Goal: Information Seeking & Learning: Find specific page/section

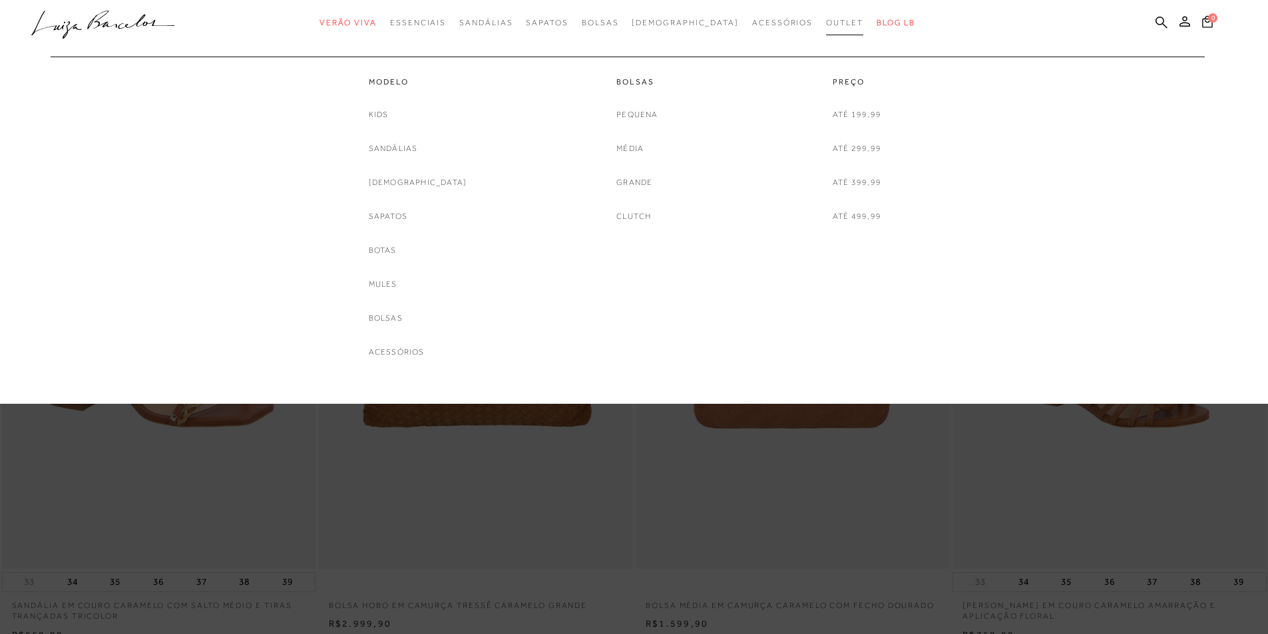
click at [826, 18] on span "Outlet" at bounding box center [844, 22] width 37 height 9
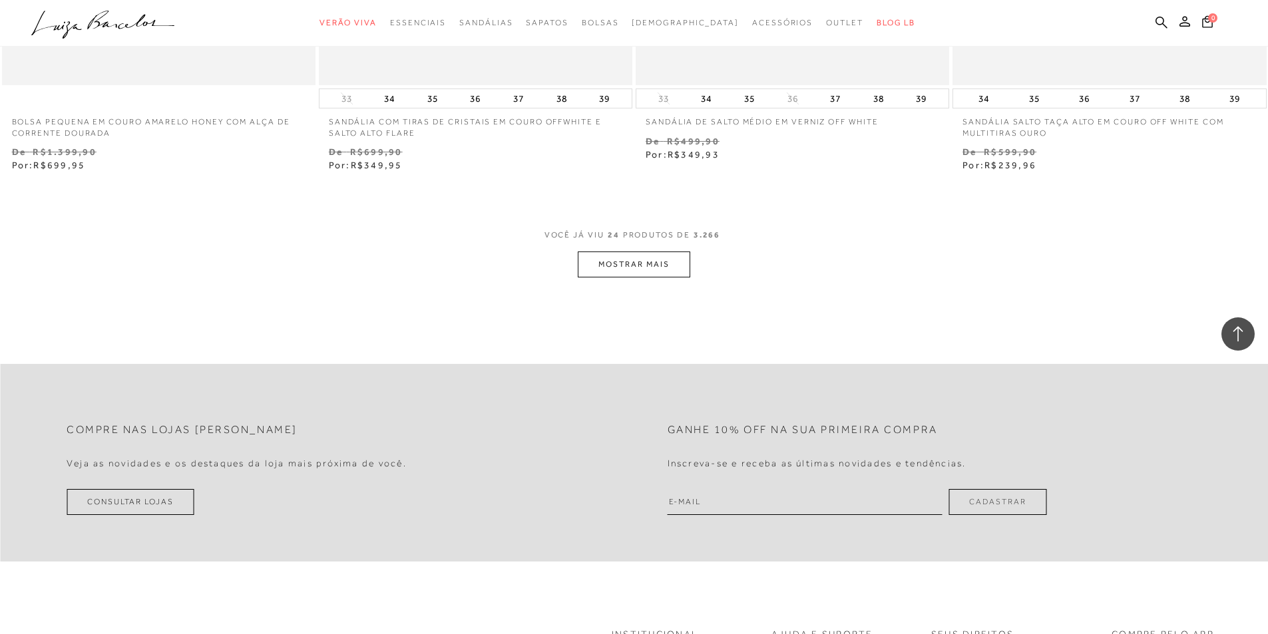
scroll to position [3260, 0]
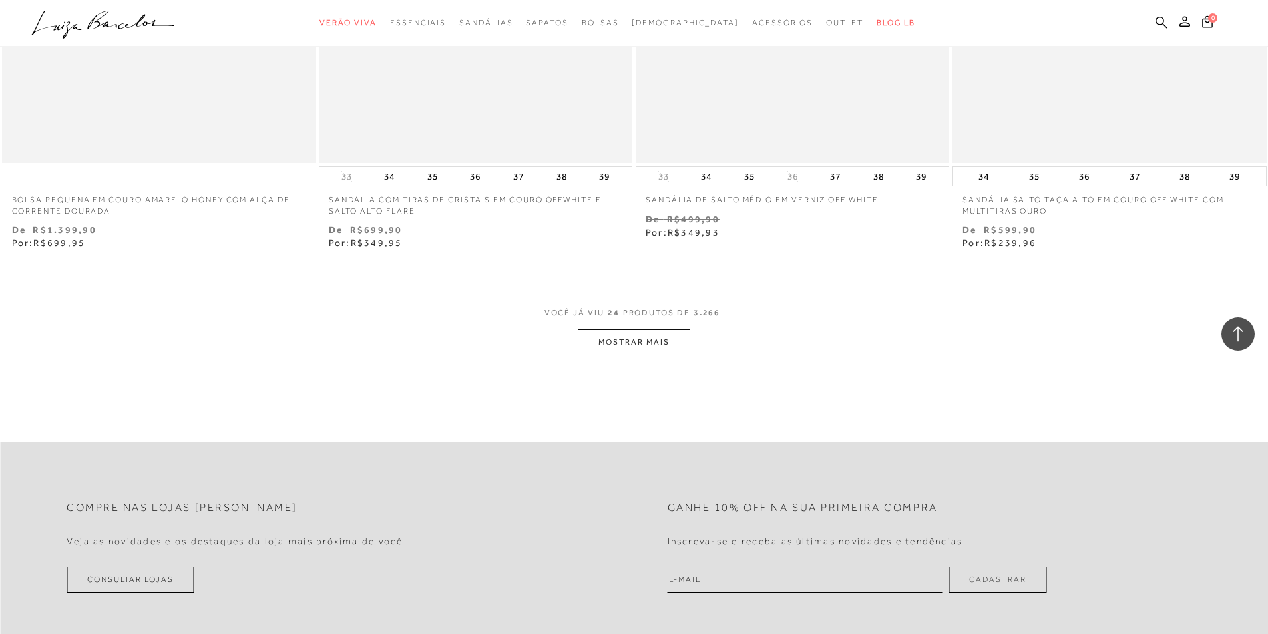
click at [646, 347] on button "MOSTRAR MAIS" at bounding box center [634, 342] width 112 height 26
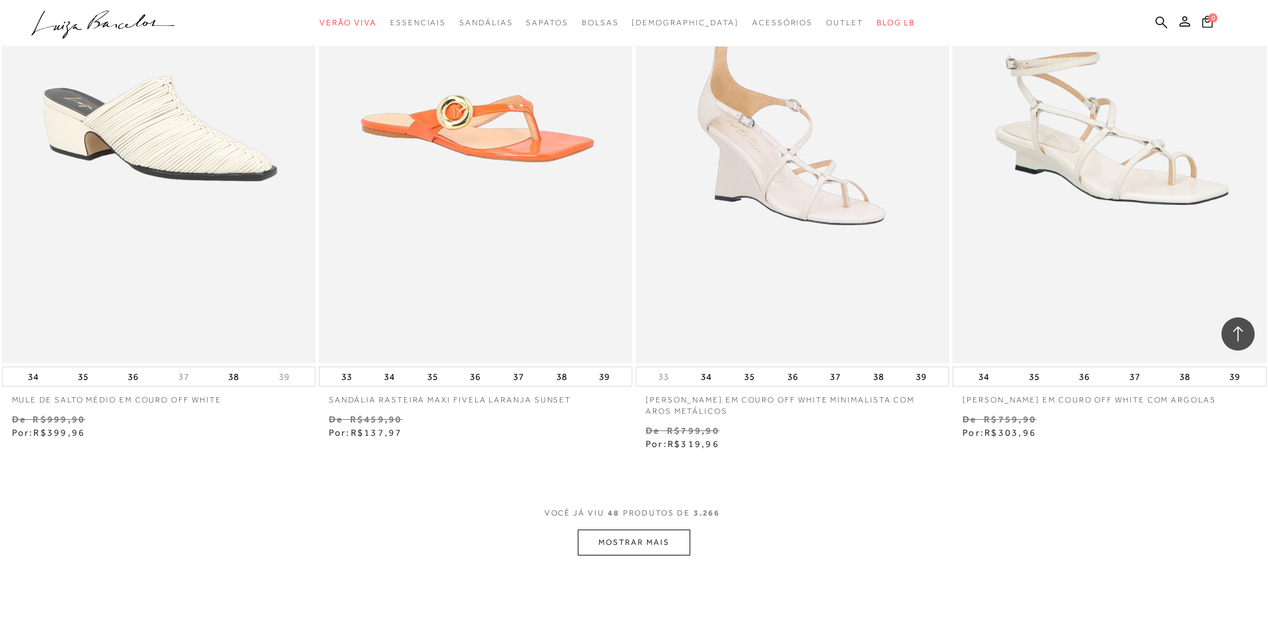
scroll to position [6521, 0]
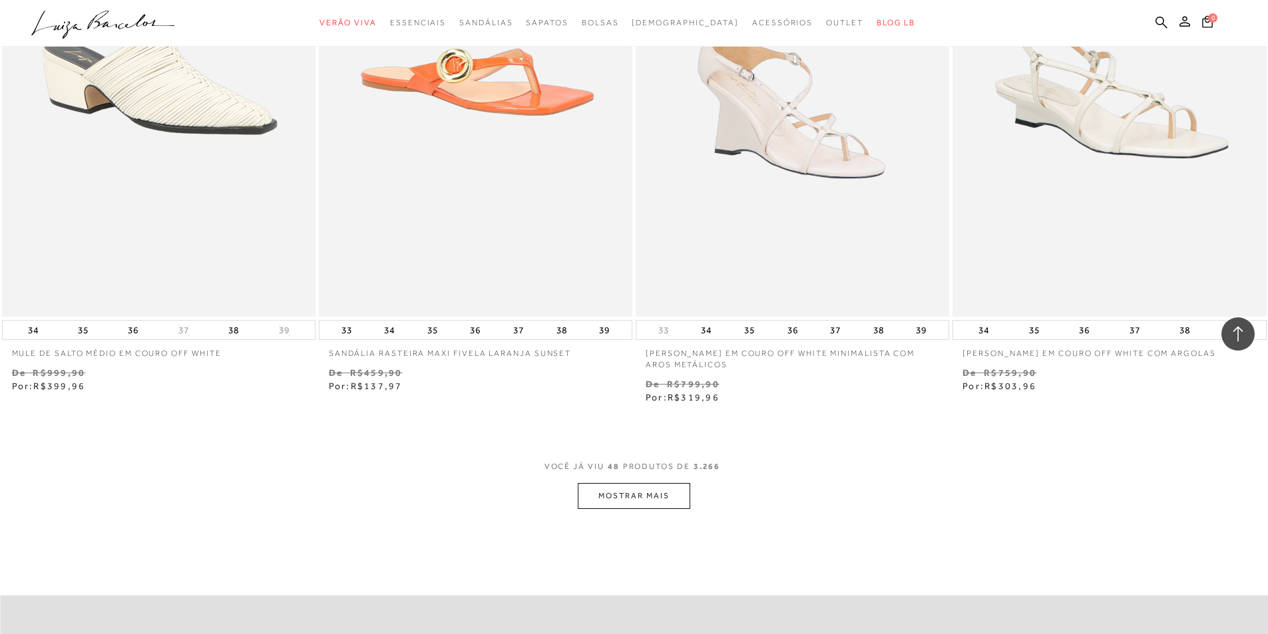
click at [658, 492] on button "MOSTRAR MAIS" at bounding box center [634, 496] width 112 height 26
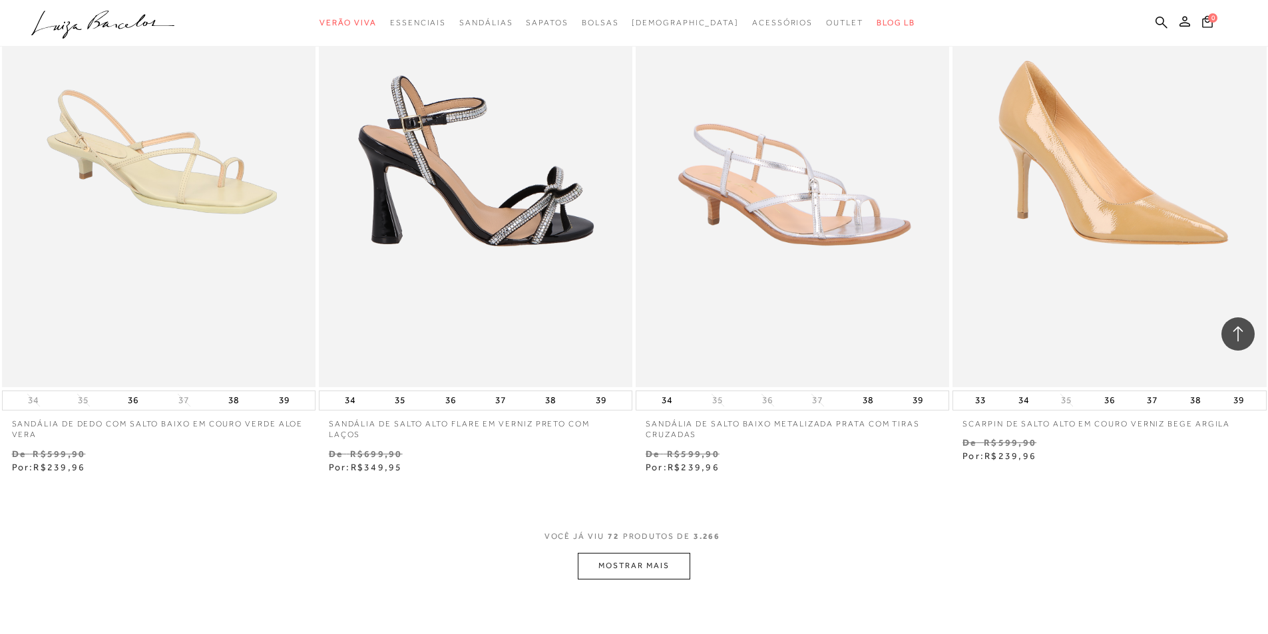
scroll to position [9848, 0]
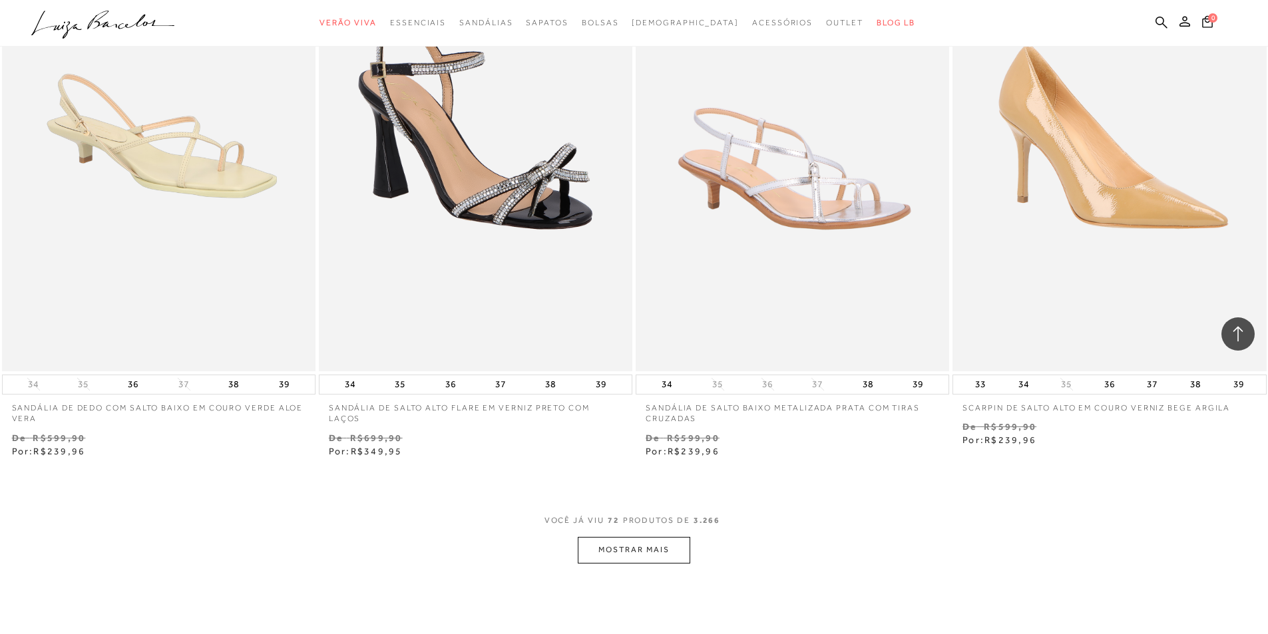
click at [615, 548] on button "MOSTRAR MAIS" at bounding box center [634, 550] width 112 height 26
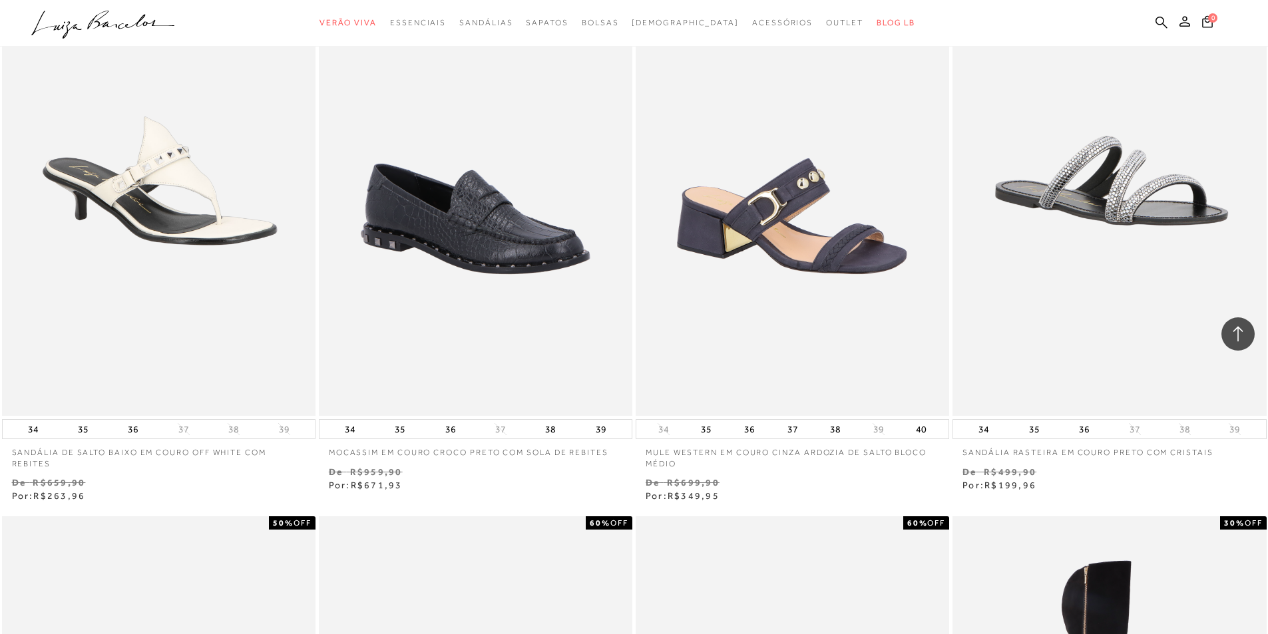
scroll to position [5009, 0]
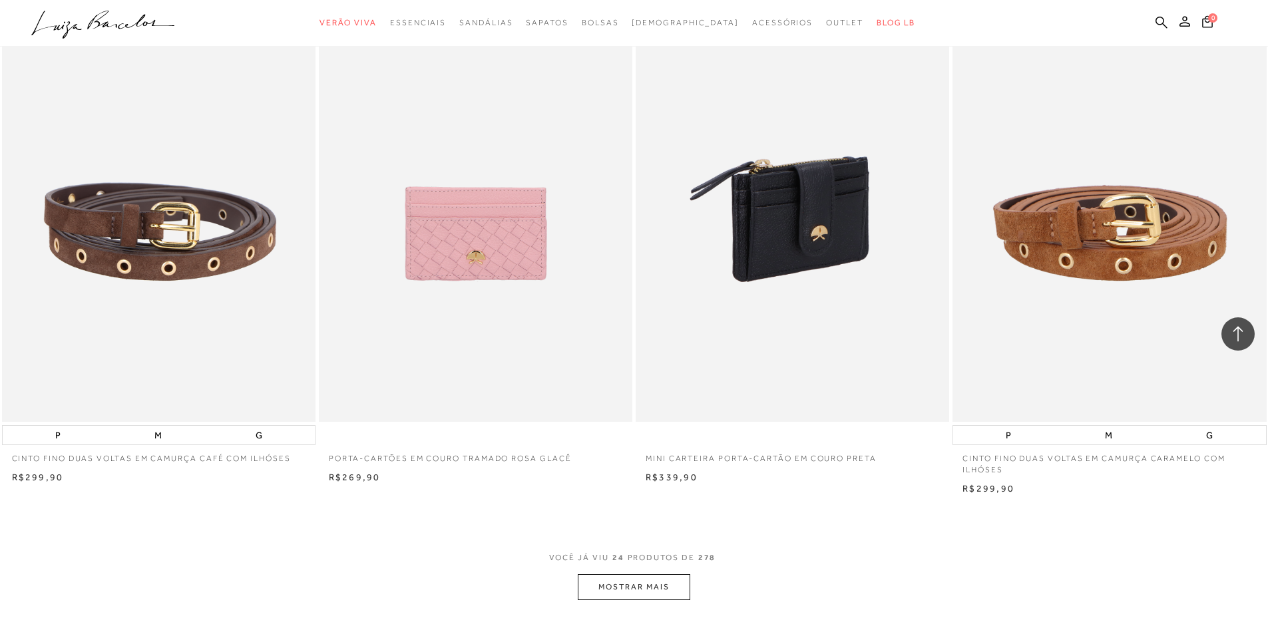
scroll to position [2928, 0]
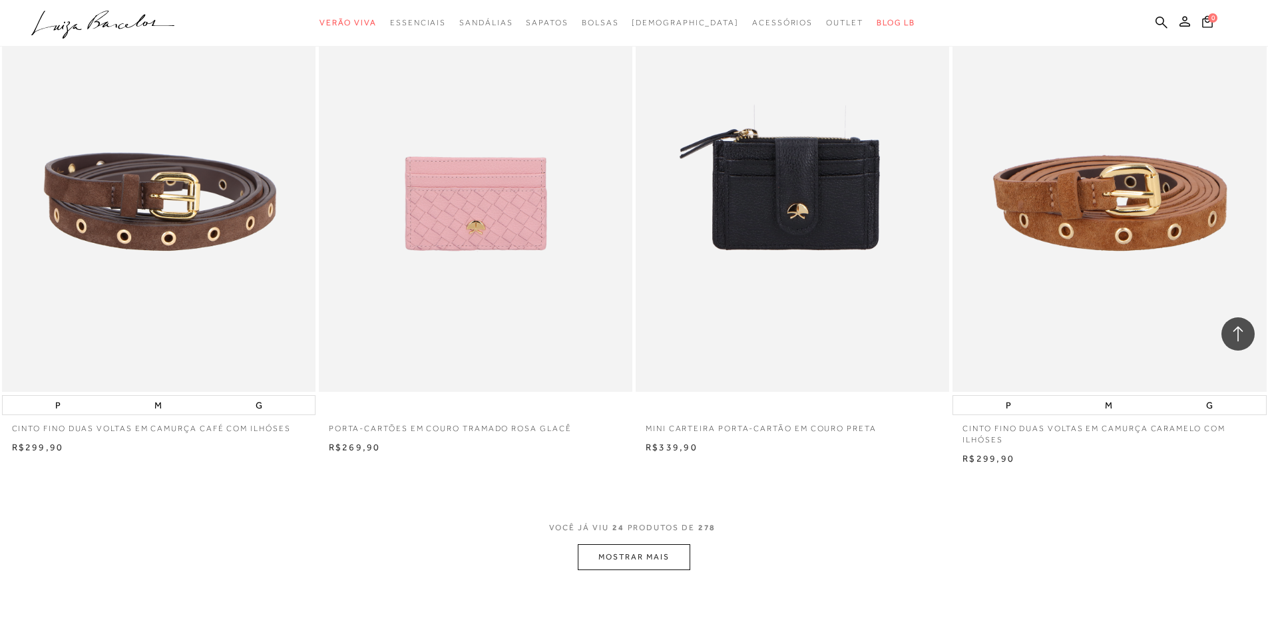
click at [623, 549] on button "MOSTRAR MAIS" at bounding box center [634, 557] width 112 height 26
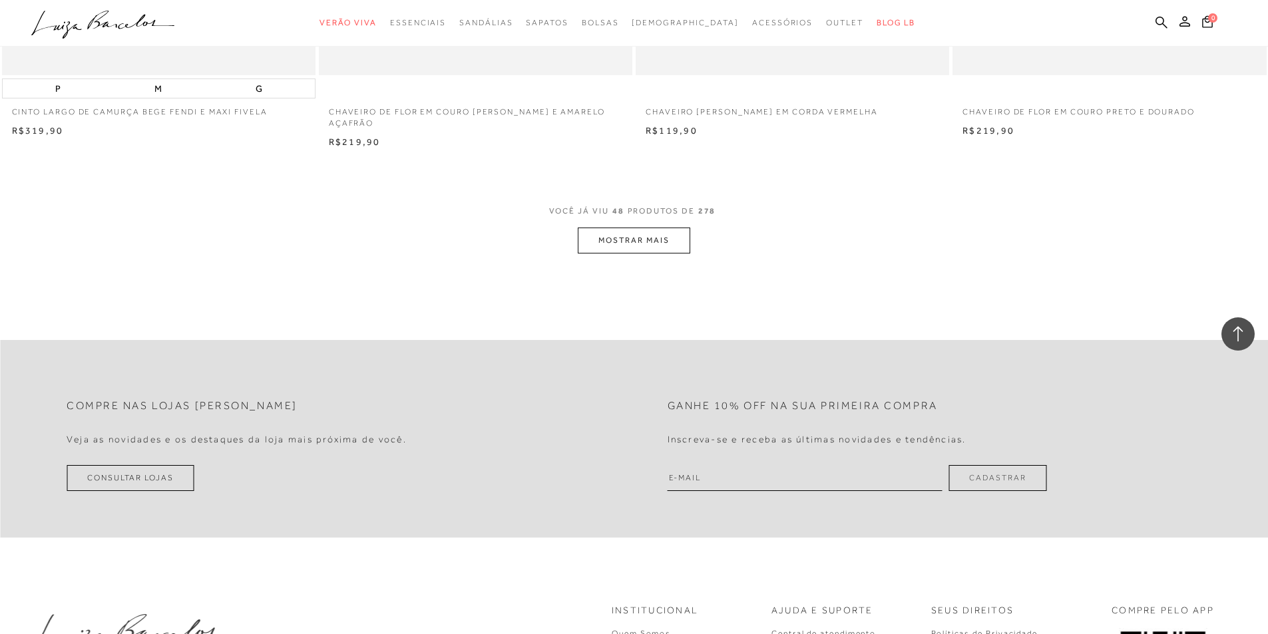
scroll to position [6587, 0]
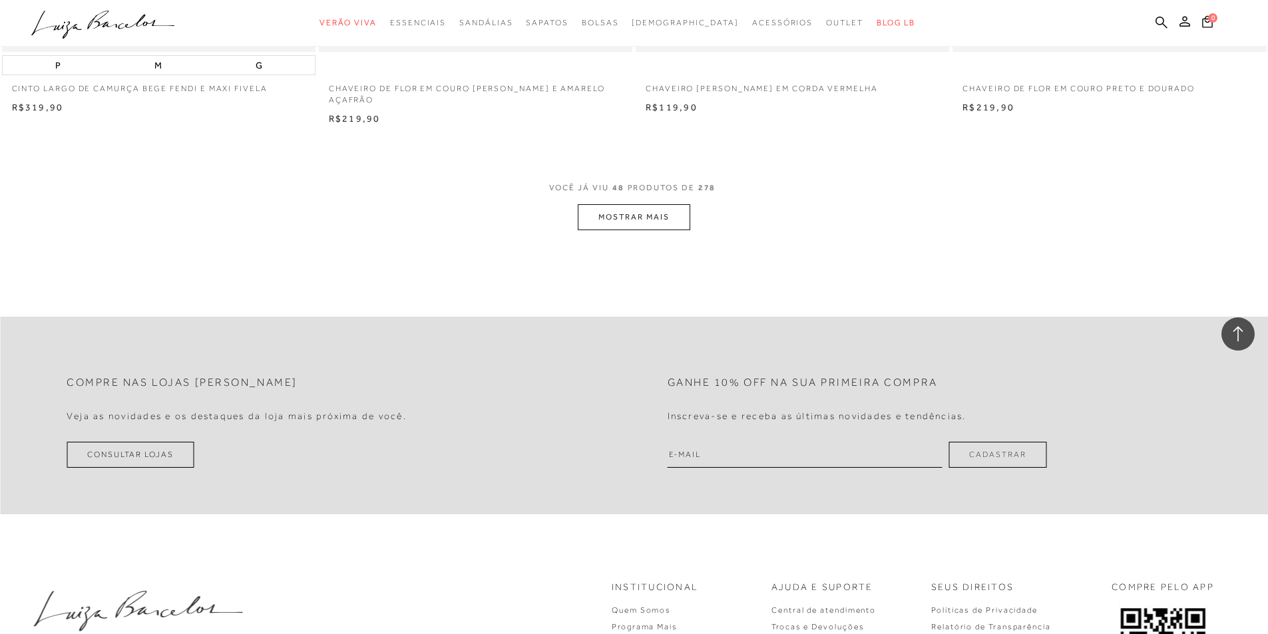
click at [657, 204] on button "MOSTRAR MAIS" at bounding box center [634, 217] width 112 height 26
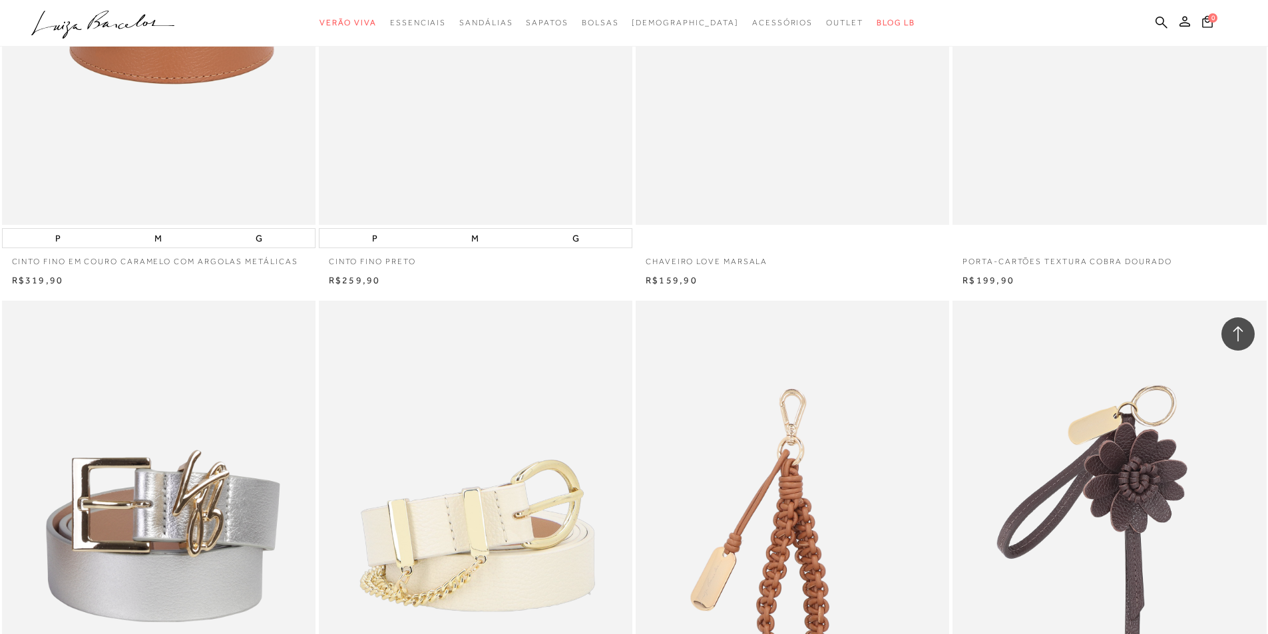
scroll to position [0, 0]
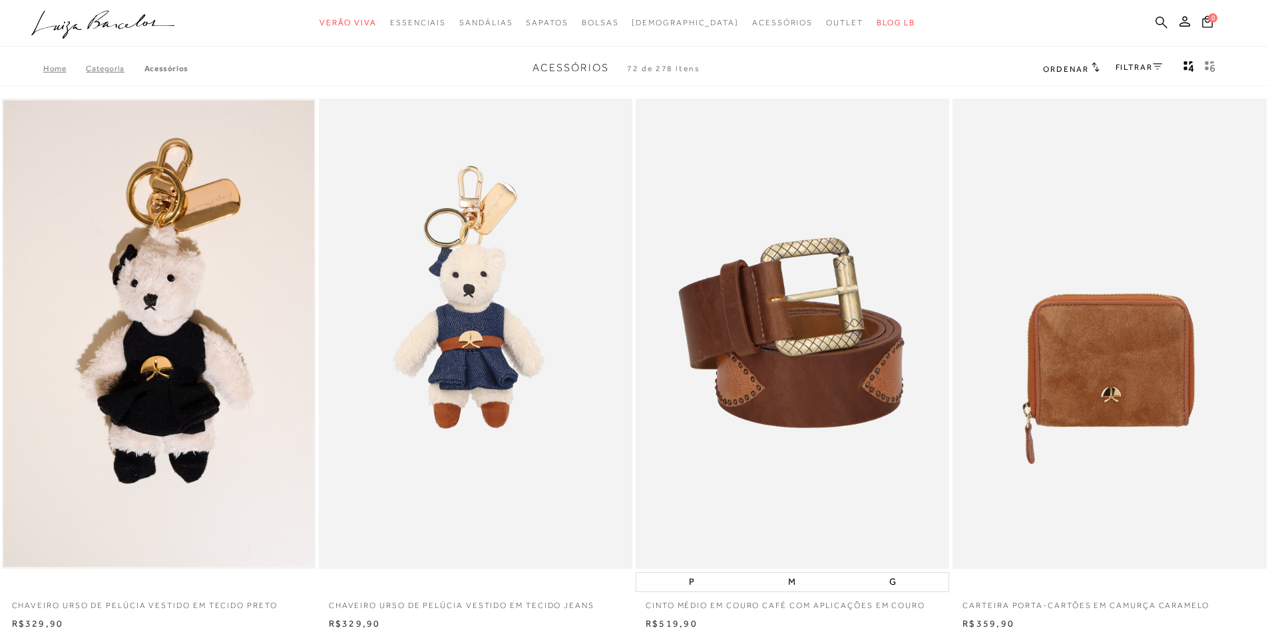
click at [1159, 22] on icon at bounding box center [1161, 22] width 12 height 13
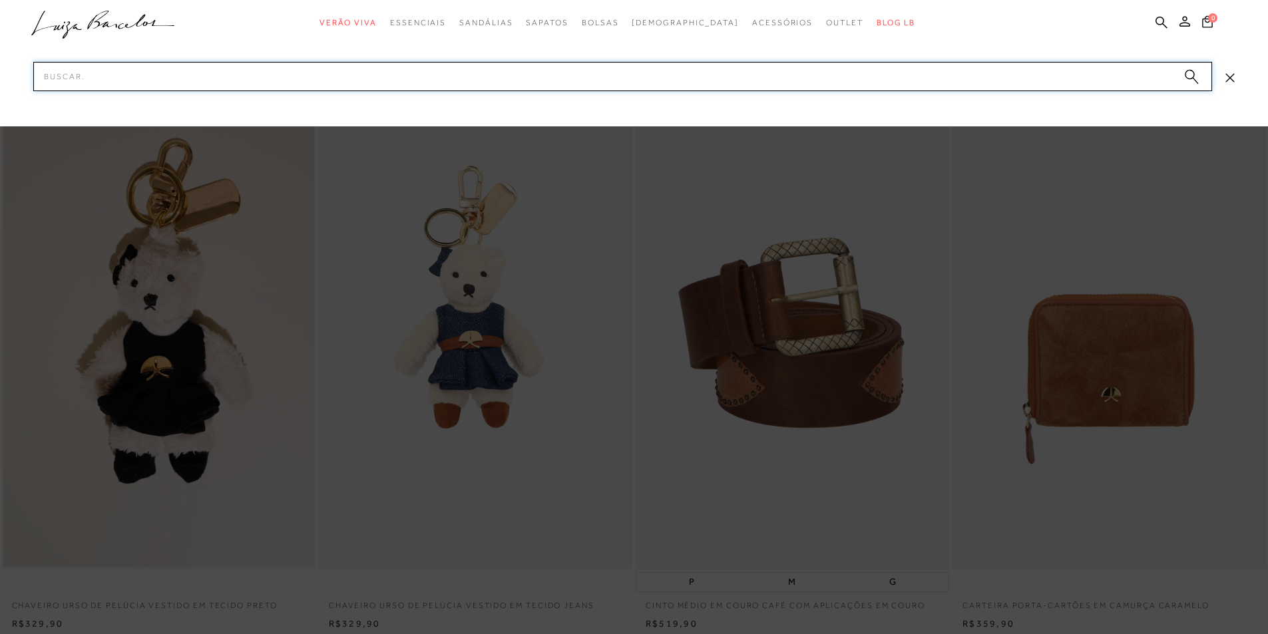
click at [1014, 73] on input "Pesquisar" at bounding box center [622, 76] width 1178 height 29
type input "celular"
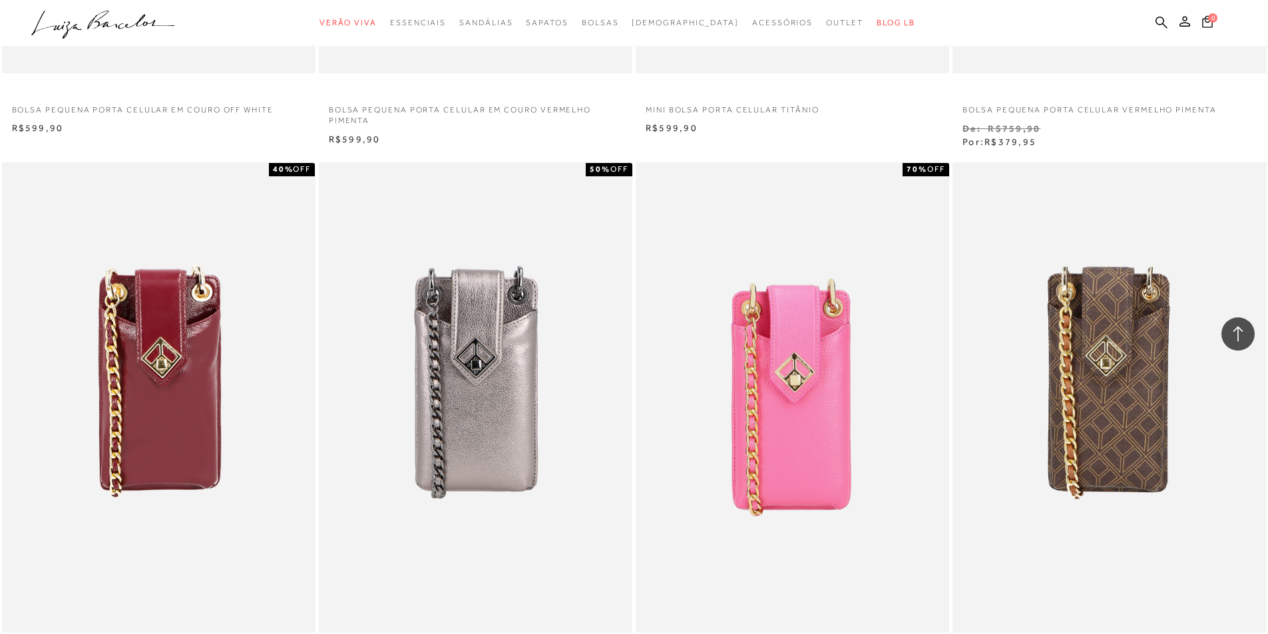
scroll to position [1331, 0]
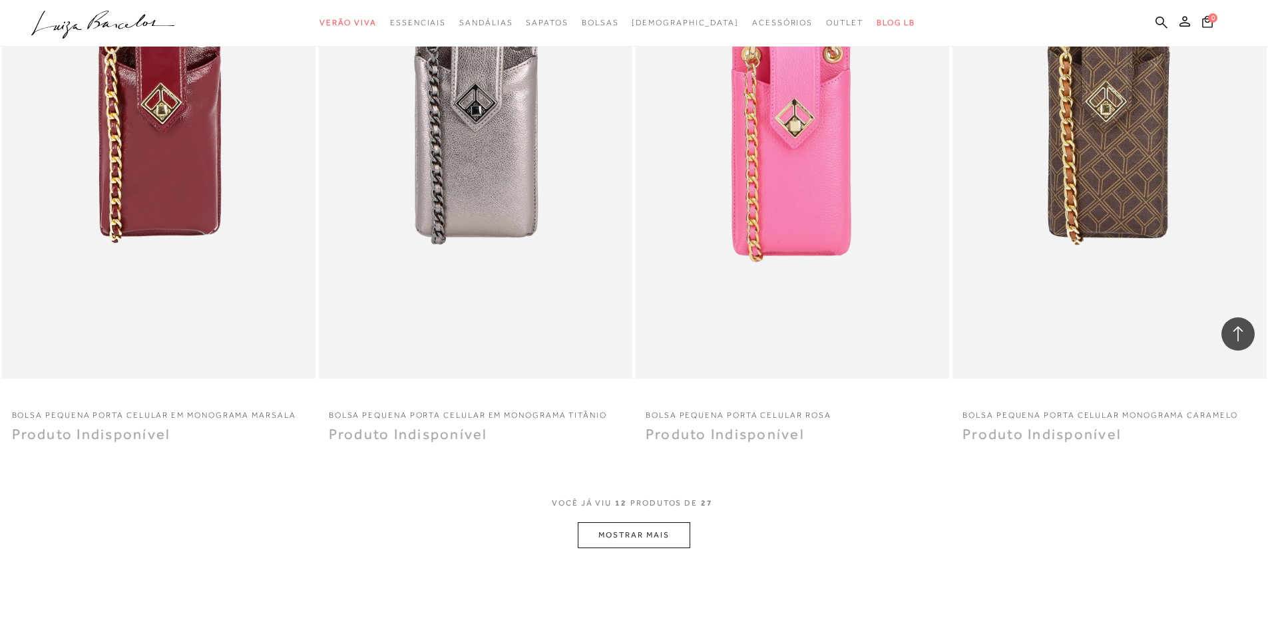
click at [609, 545] on button "MOSTRAR MAIS" at bounding box center [634, 535] width 112 height 26
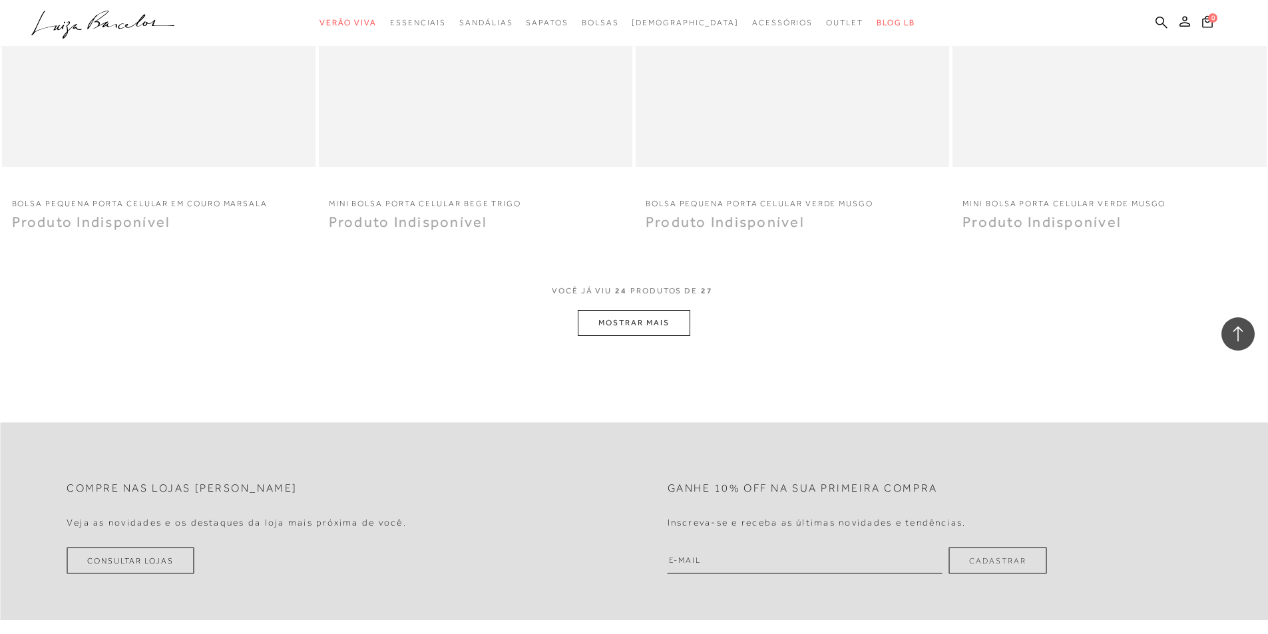
scroll to position [3194, 0]
click at [644, 330] on button "MOSTRAR MAIS" at bounding box center [634, 326] width 112 height 26
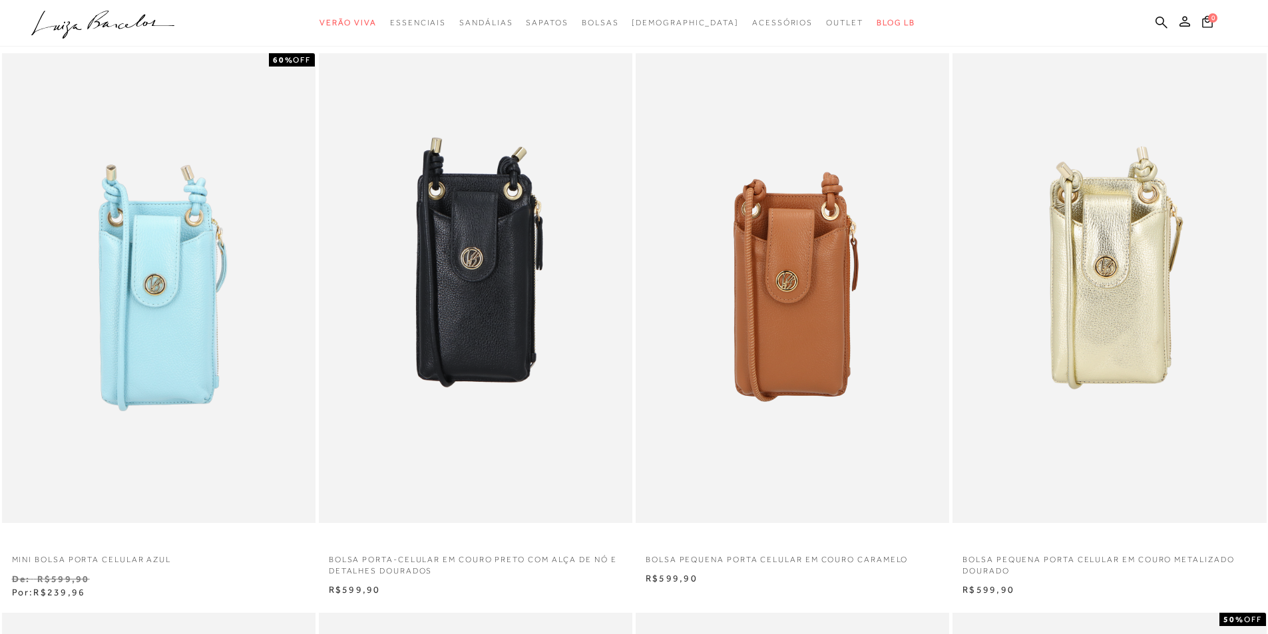
scroll to position [0, 0]
